Goal: Find specific page/section: Find specific page/section

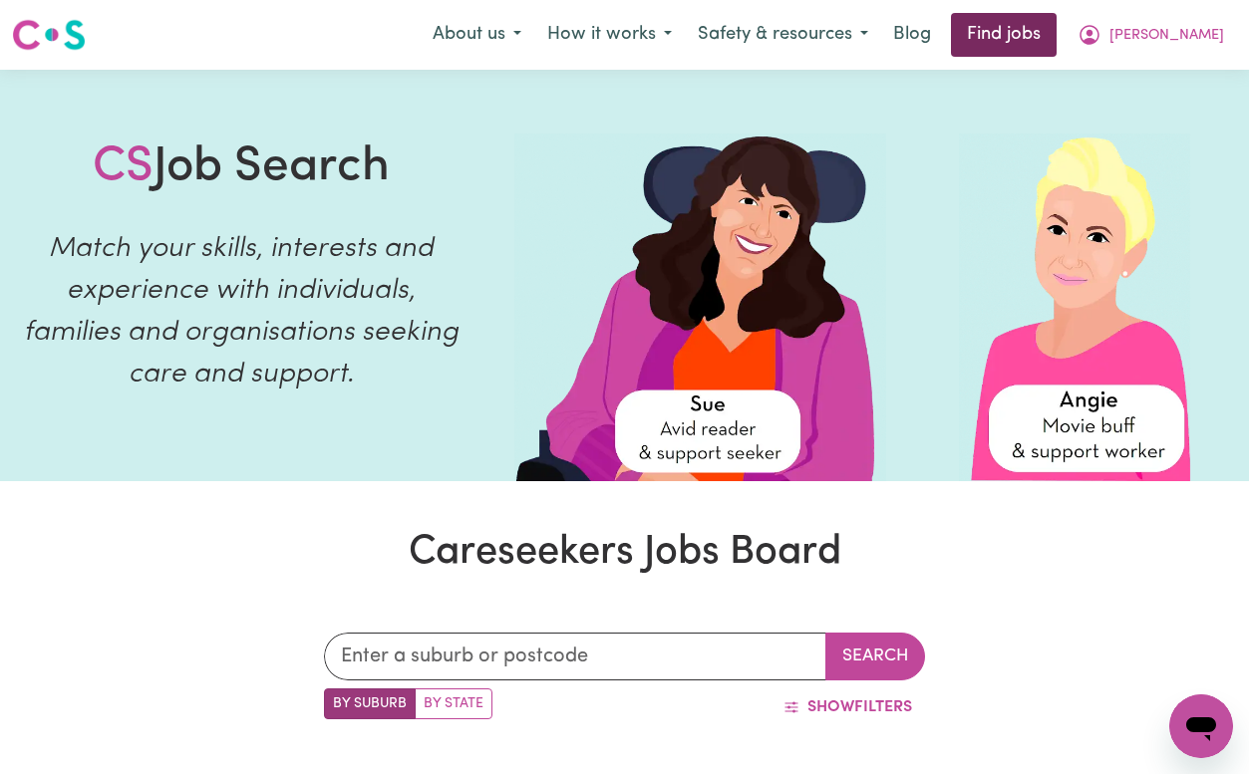
click at [1052, 30] on link "Find jobs" at bounding box center [1004, 35] width 106 height 44
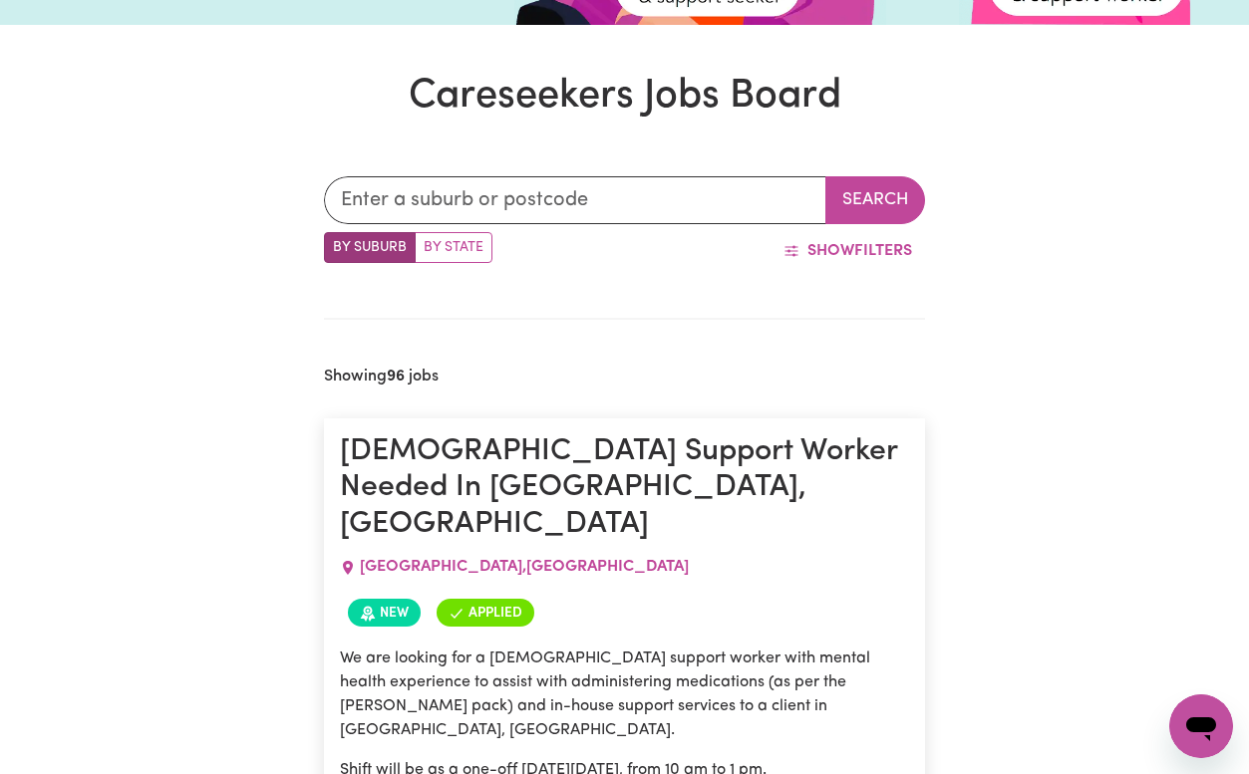
scroll to position [473, 0]
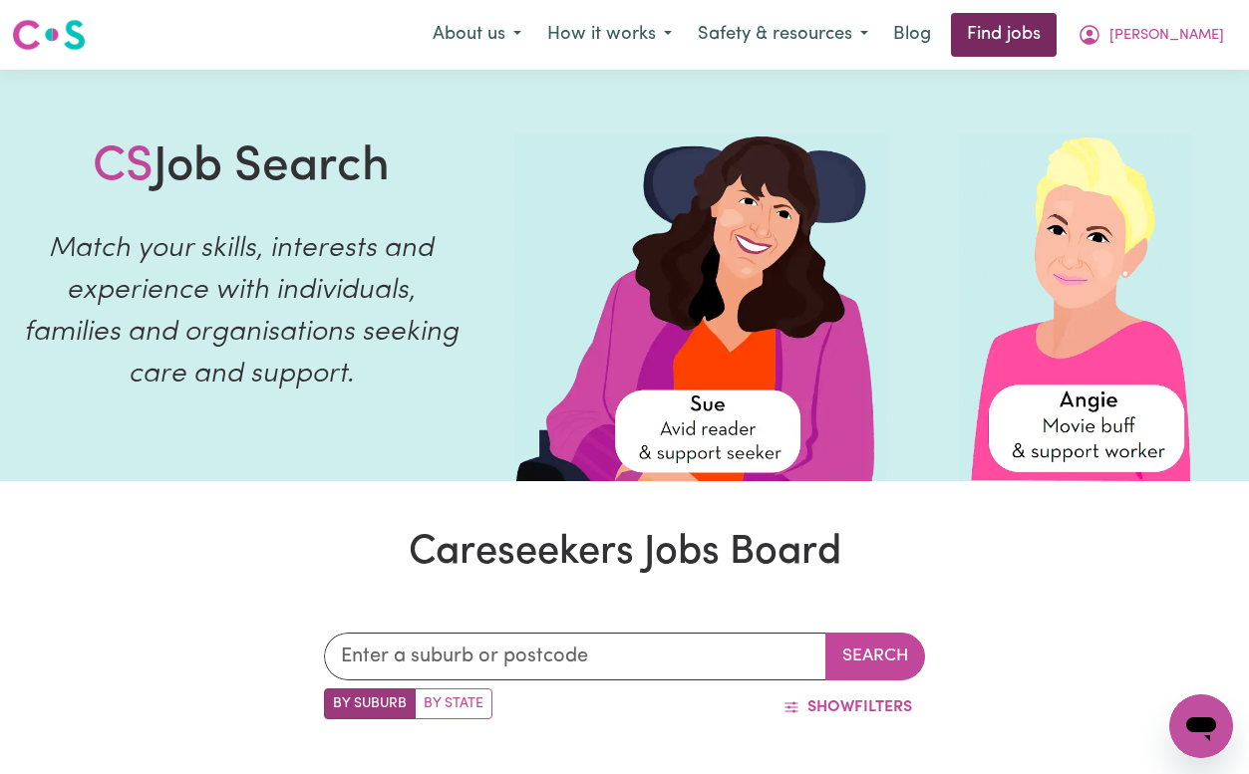
click at [1056, 38] on link "Find jobs" at bounding box center [1004, 35] width 106 height 44
click at [1056, 26] on link "Find jobs" at bounding box center [1004, 35] width 106 height 44
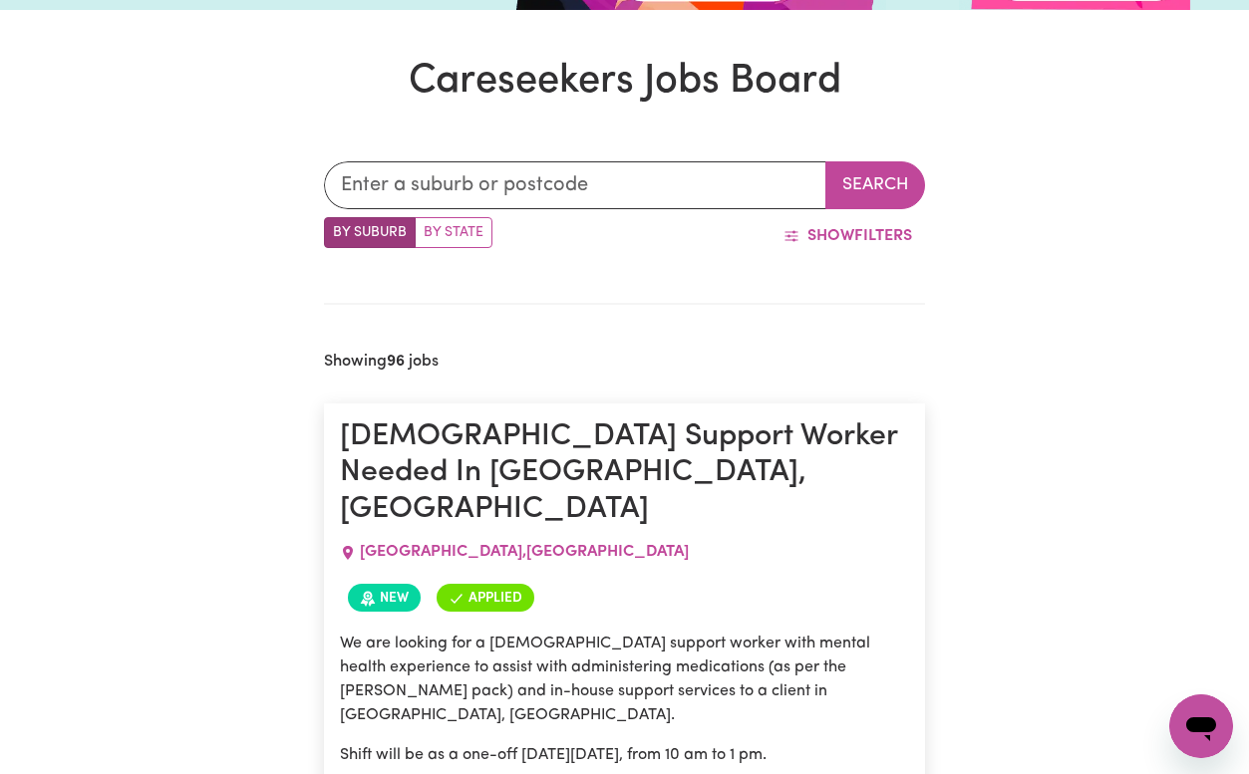
scroll to position [472, 0]
click at [854, 238] on button "Show Filters" at bounding box center [847, 235] width 154 height 38
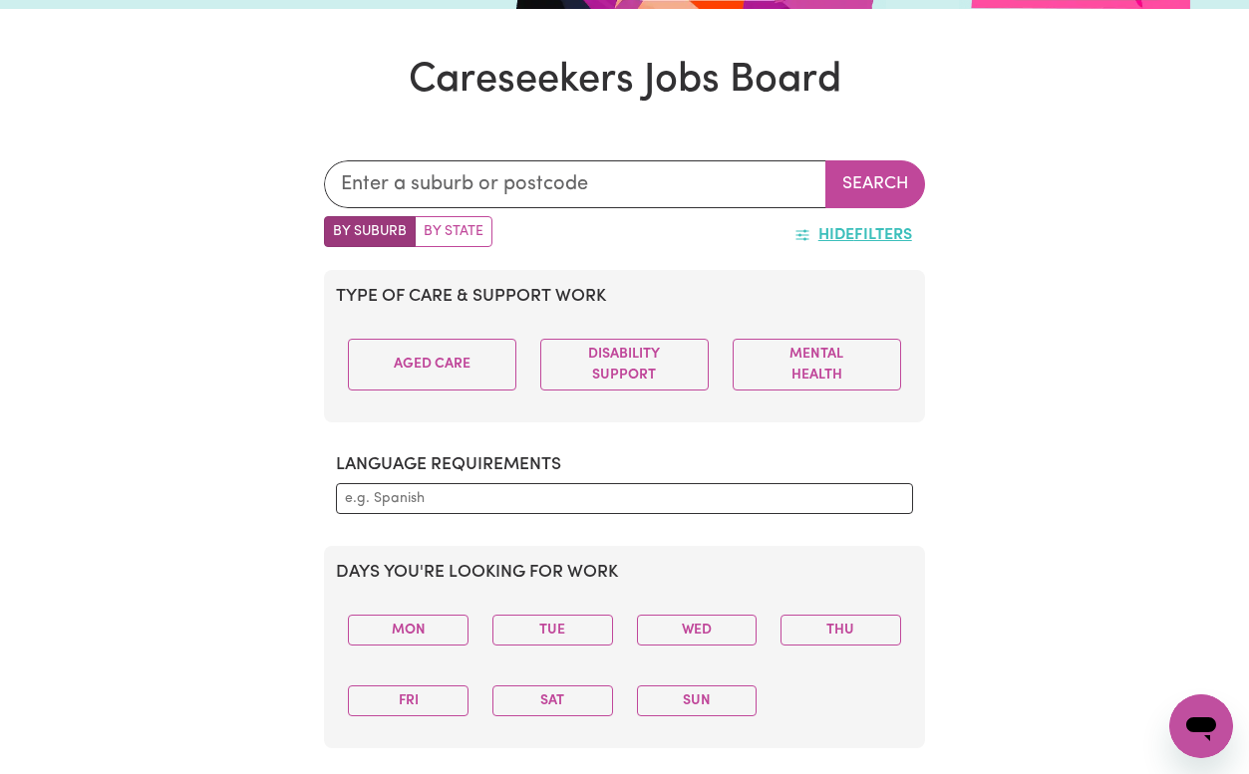
click at [854, 239] on button "Hide Filters" at bounding box center [853, 235] width 144 height 38
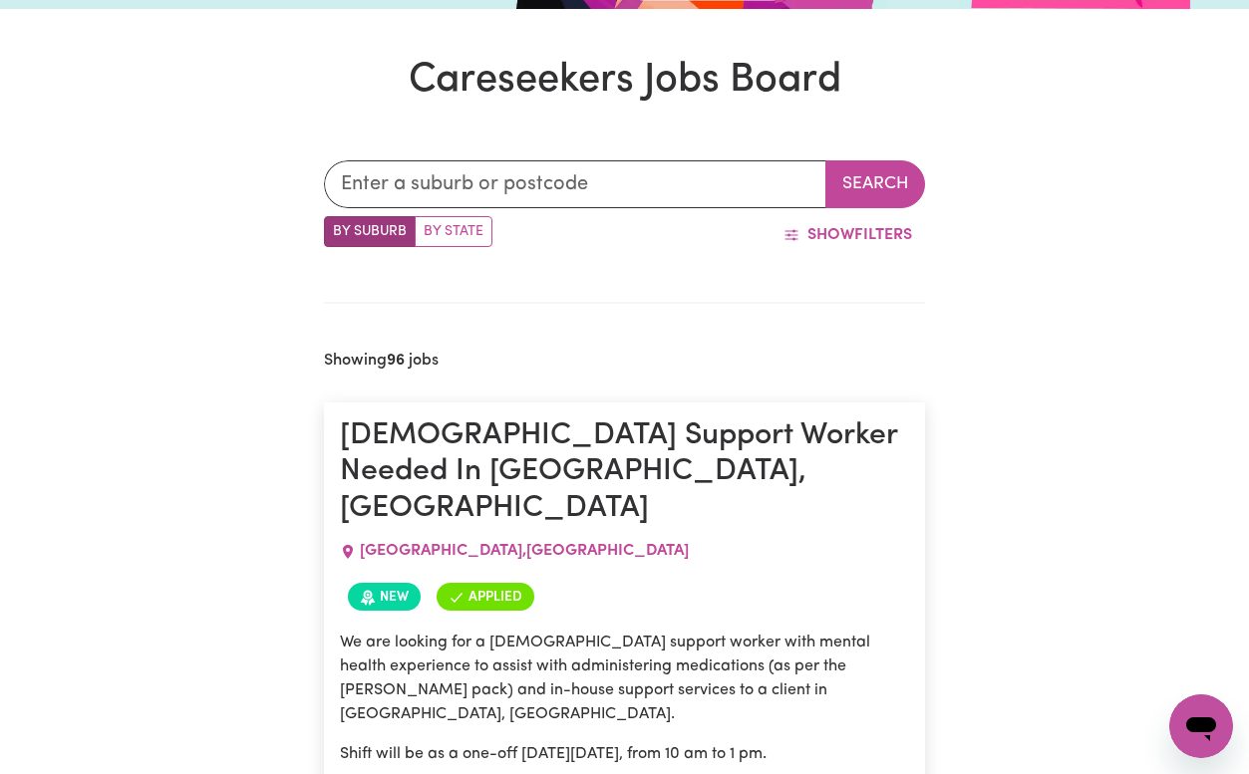
click at [452, 225] on label "By State" at bounding box center [454, 231] width 78 height 31
click at [337, 225] on input "By State" at bounding box center [330, 222] width 13 height 13
radio input "true"
click at [384, 234] on label "By Suburb" at bounding box center [370, 231] width 92 height 31
click at [337, 229] on input "By Suburb" at bounding box center [330, 222] width 13 height 13
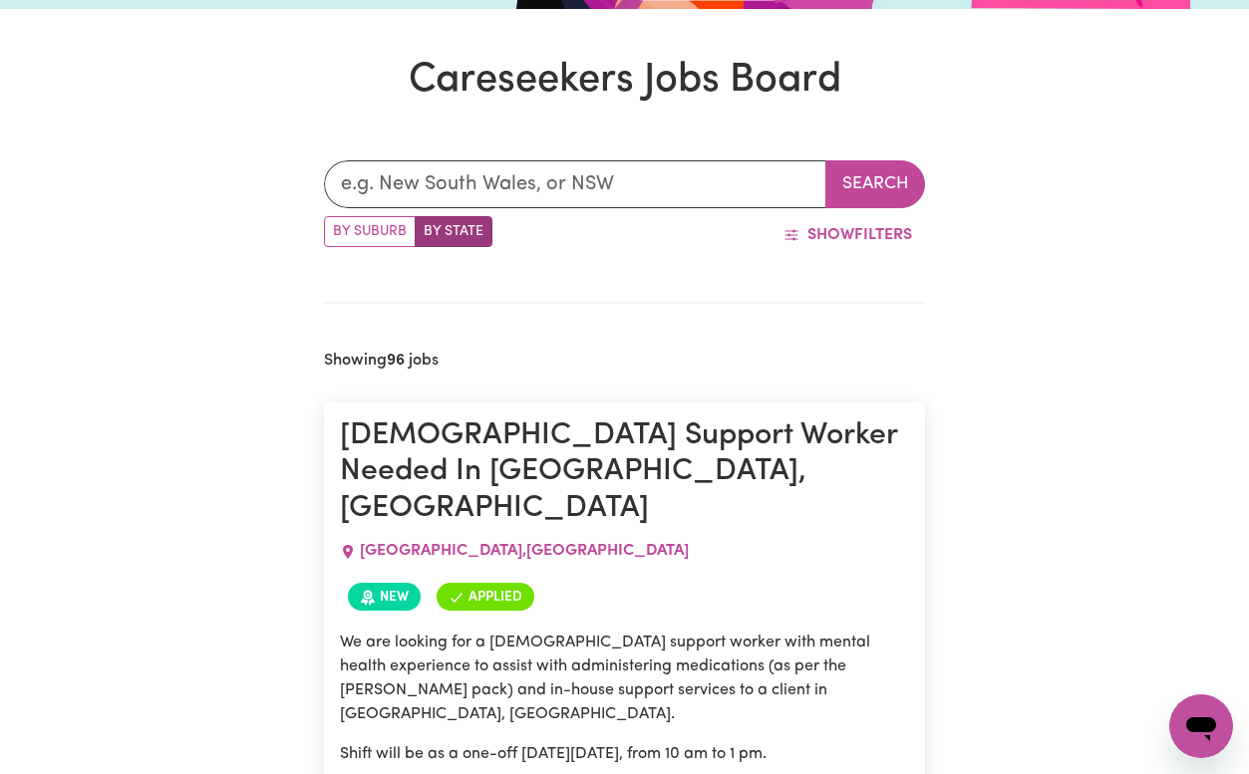
radio input "true"
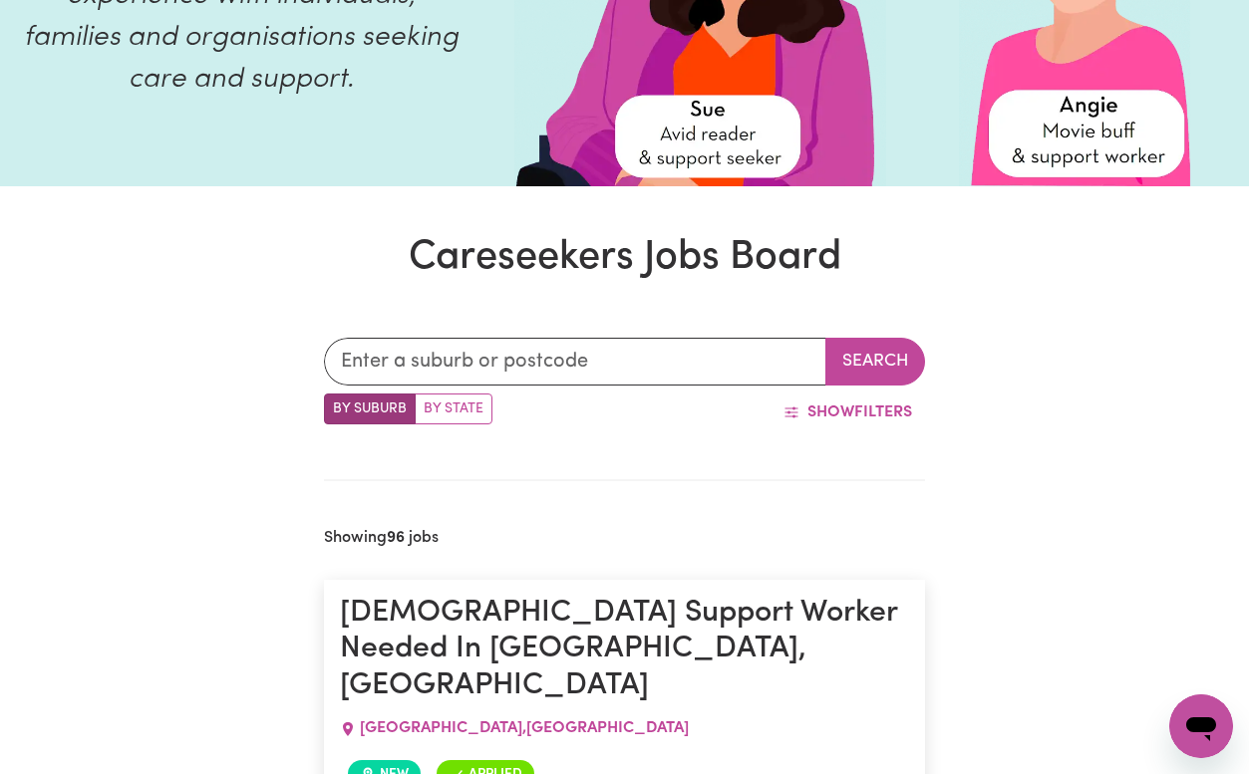
scroll to position [0, 0]
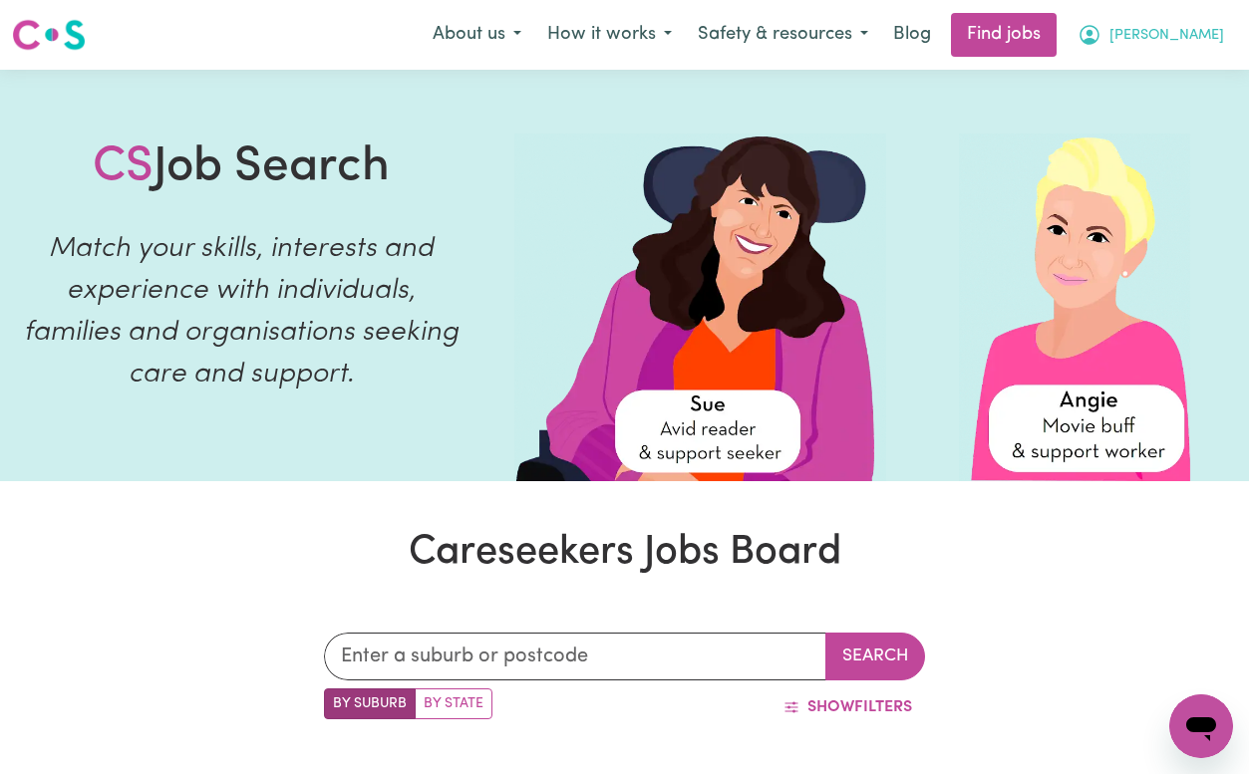
click at [1177, 51] on button "[PERSON_NAME]" at bounding box center [1150, 35] width 172 height 42
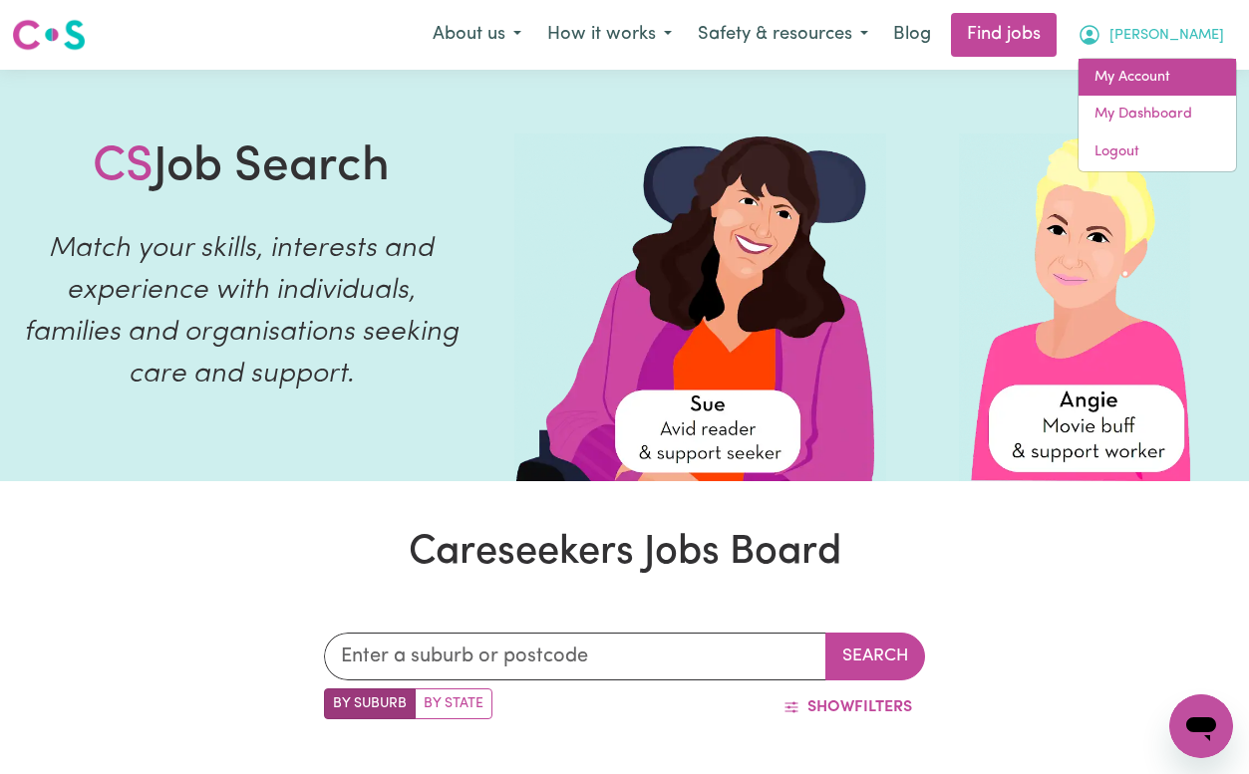
click at [1160, 94] on link "My Account" at bounding box center [1156, 78] width 157 height 38
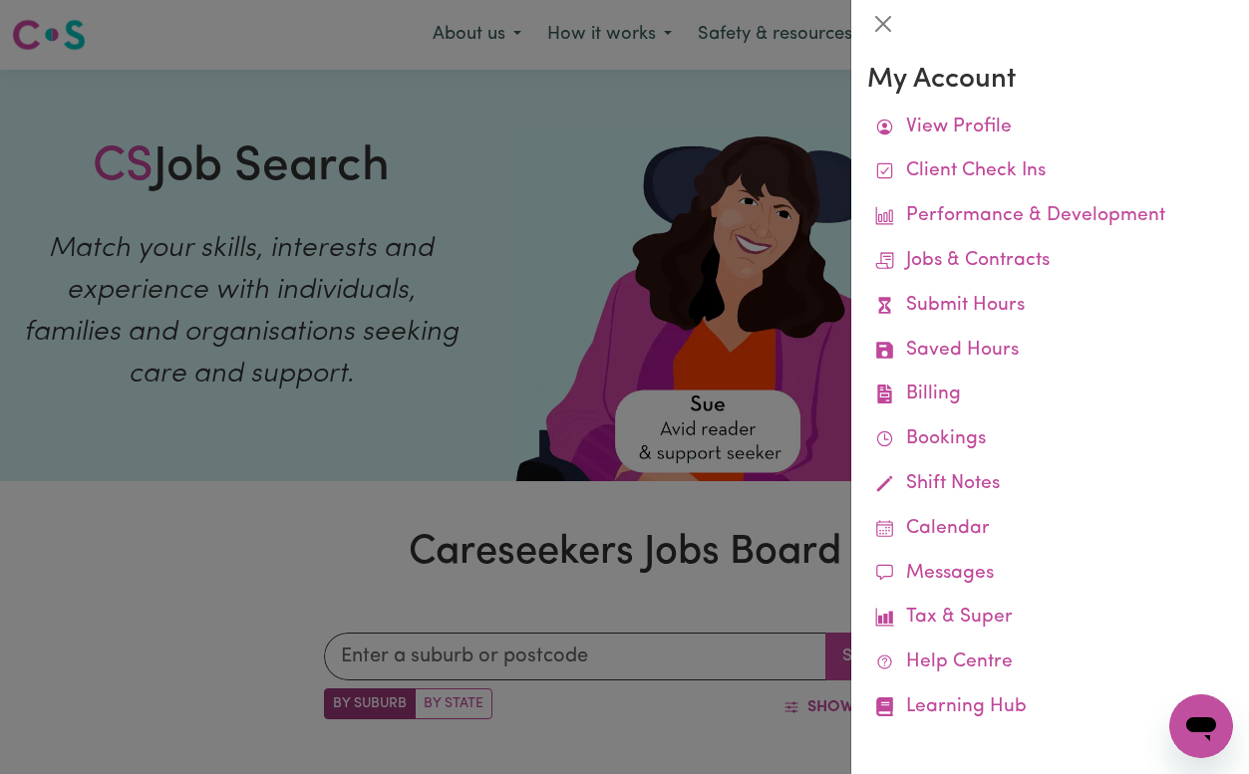
click at [762, 225] on div at bounding box center [624, 387] width 1249 height 774
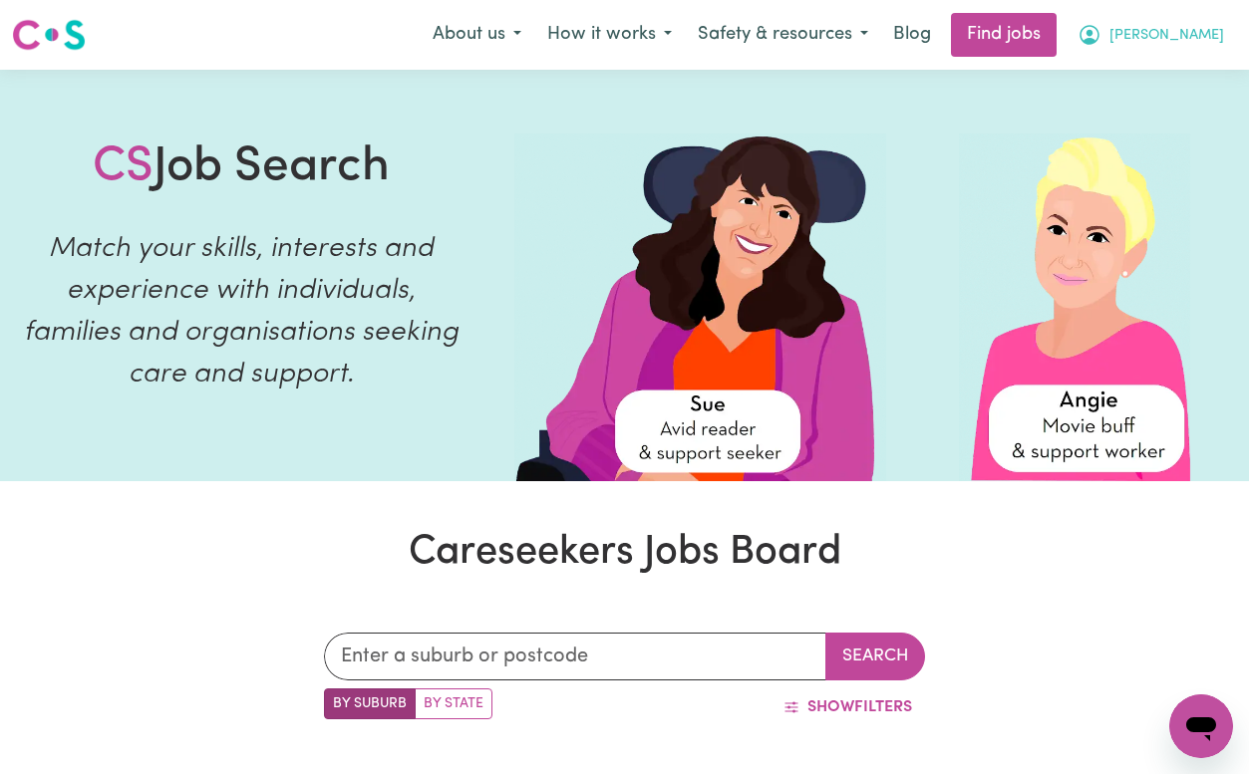
click at [1194, 52] on button "[PERSON_NAME]" at bounding box center [1150, 35] width 172 height 42
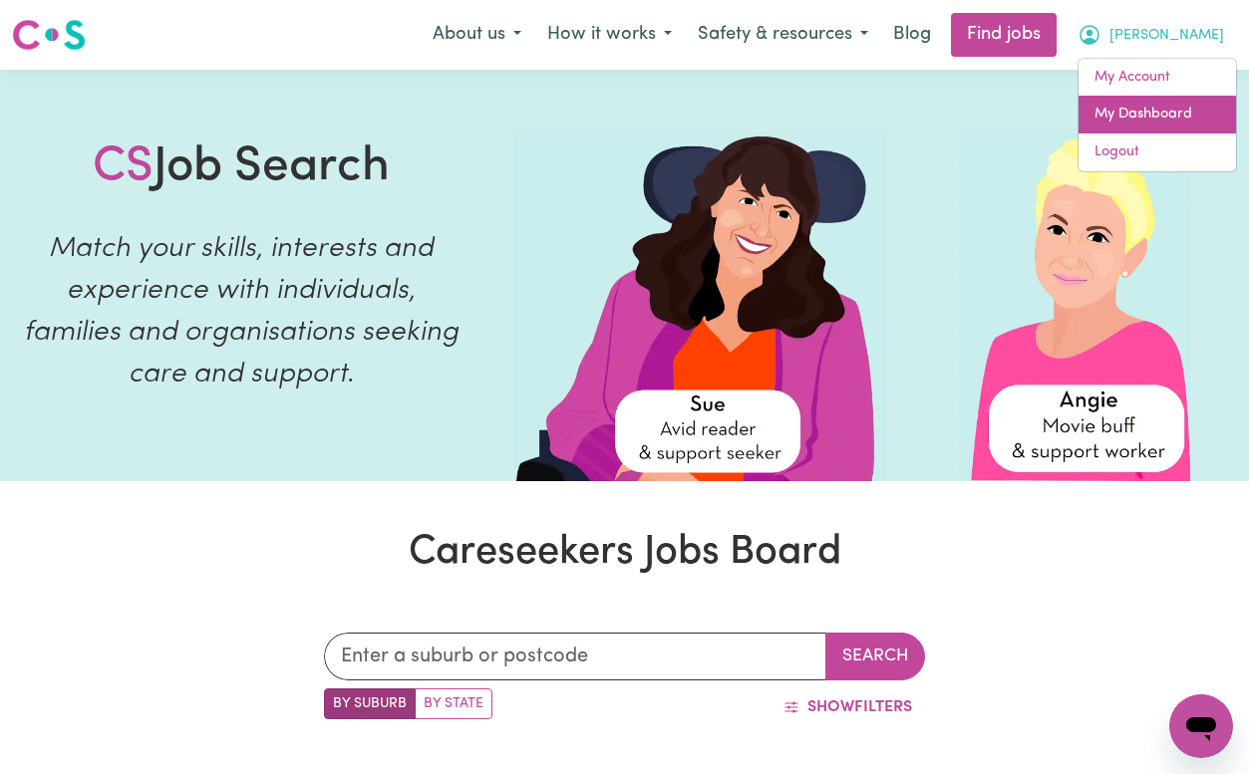
click at [1152, 125] on link "My Dashboard" at bounding box center [1156, 115] width 157 height 38
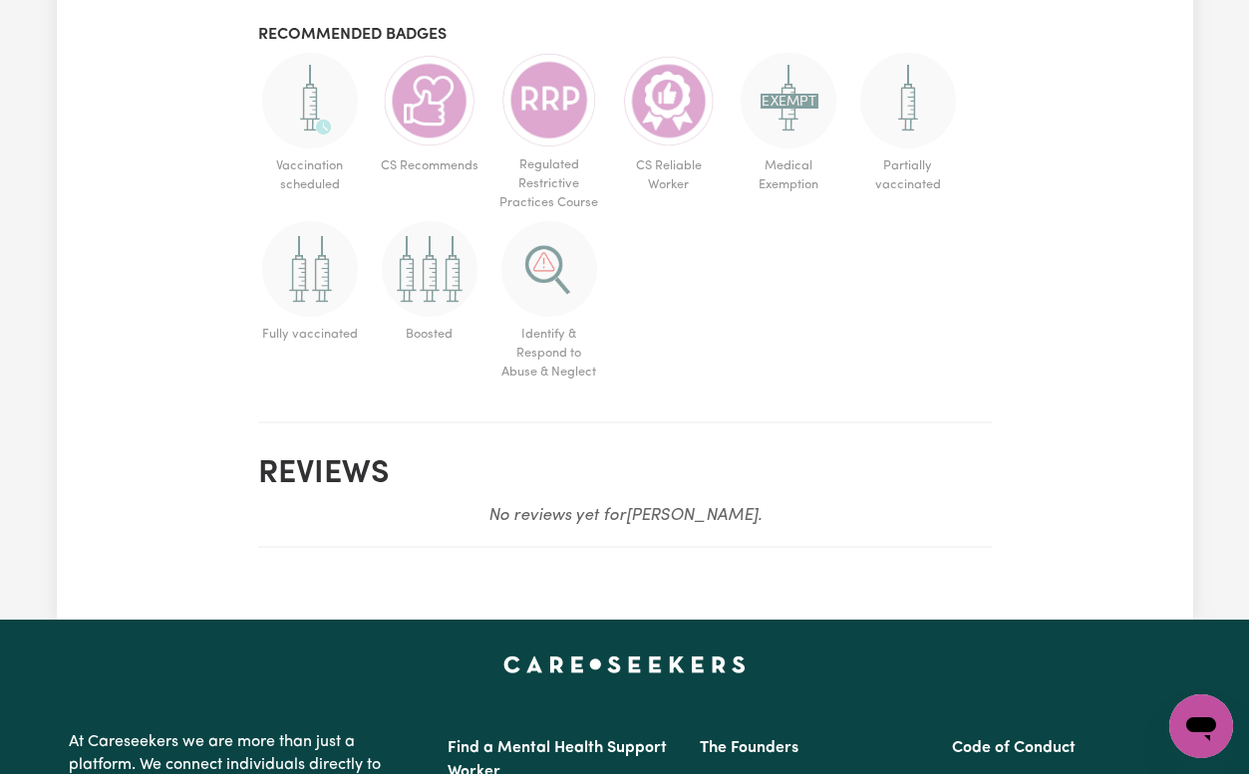
scroll to position [2137, 0]
